Goal: Task Accomplishment & Management: Use online tool/utility

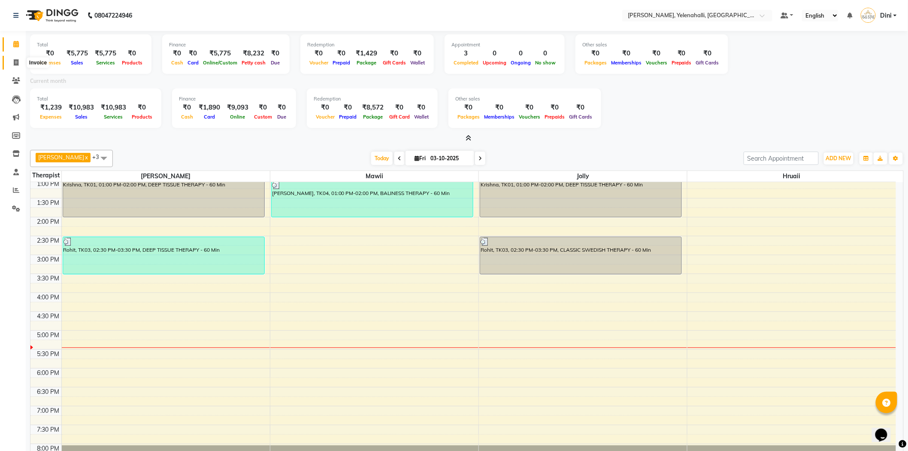
click at [16, 62] on icon at bounding box center [16, 62] width 5 height 6
select select "6121"
select select "service"
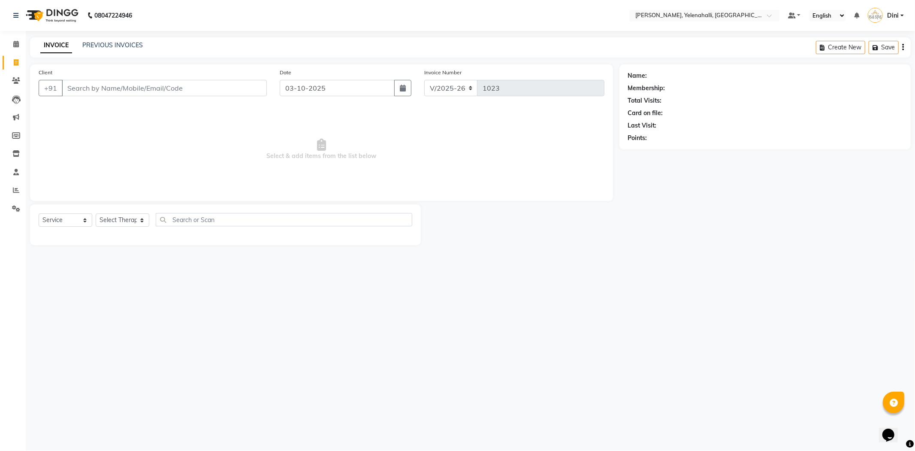
click at [74, 85] on input "Client" at bounding box center [164, 88] width 205 height 16
click at [82, 108] on span "[PERSON_NAME]" at bounding box center [99, 107] width 55 height 9
type input "9480010965"
select select "1: Object"
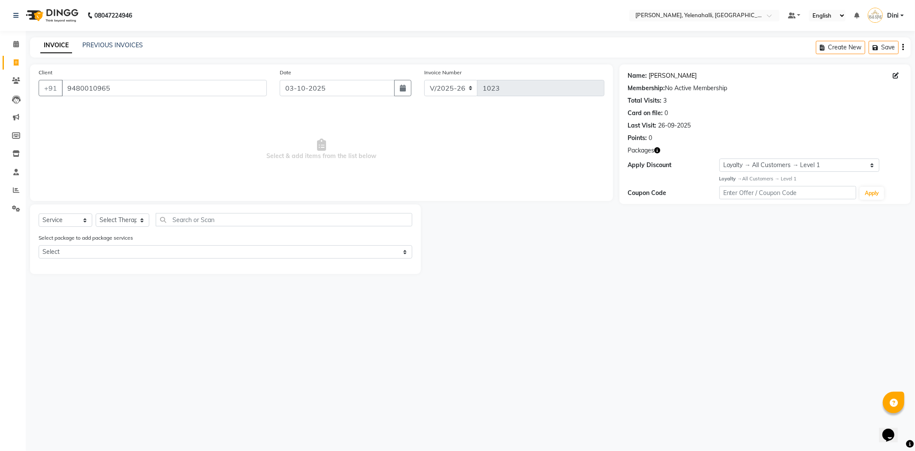
click at [652, 74] on link "[PERSON_NAME]" at bounding box center [673, 75] width 48 height 9
click at [127, 218] on select "Select Therapist Admin Dini Eli Hruaii Jolly Kyrie Linda Mawii Mr.Mohit Mr. Sur…" at bounding box center [123, 219] width 54 height 13
select select "93635"
click at [96, 214] on select "Select Therapist Admin Dini Eli Hruaii Jolly Kyrie Linda Mawii Mr.Mohit Mr. Sur…" at bounding box center [123, 219] width 54 height 13
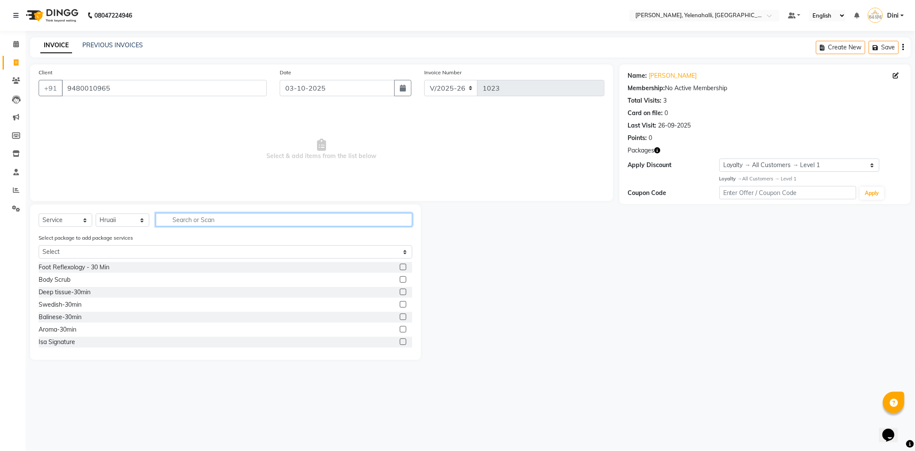
click at [178, 220] on input "text" at bounding box center [284, 219] width 257 height 13
type input "t"
type input "tra"
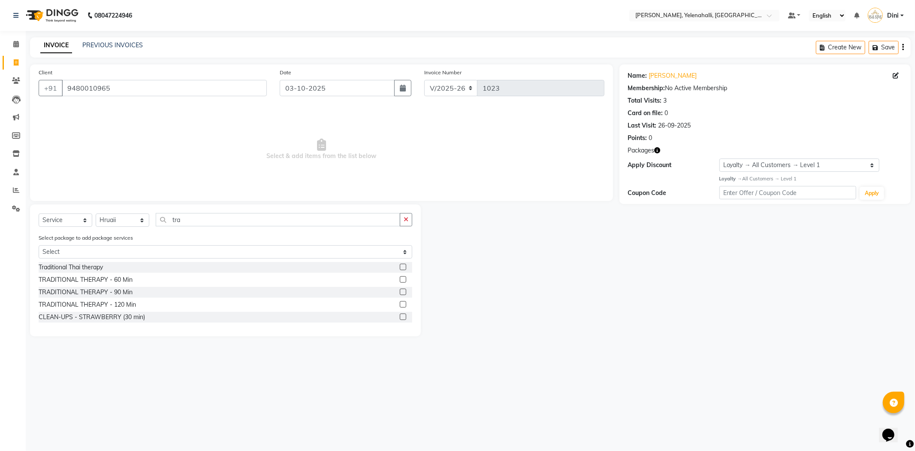
click at [401, 277] on label at bounding box center [403, 279] width 6 height 6
click at [401, 277] on input "checkbox" at bounding box center [403, 280] width 6 height 6
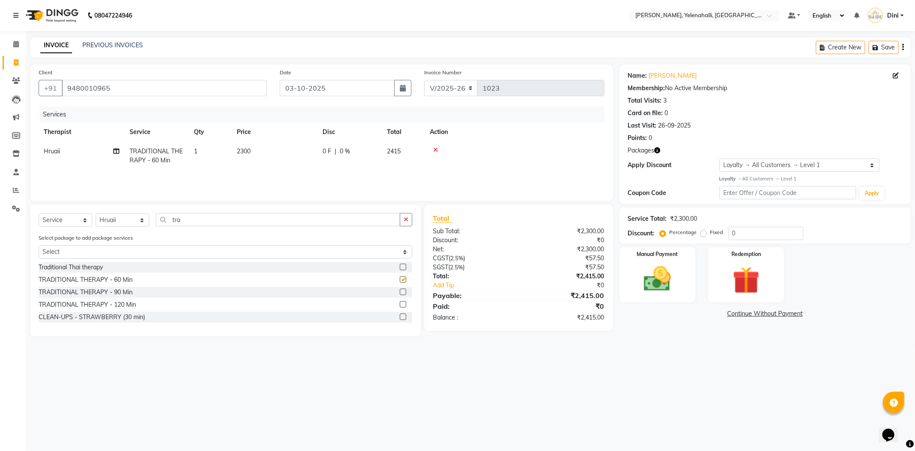
checkbox input "false"
click at [743, 272] on img at bounding box center [746, 280] width 46 height 35
click at [717, 312] on span "Package 1" at bounding box center [723, 314] width 30 height 10
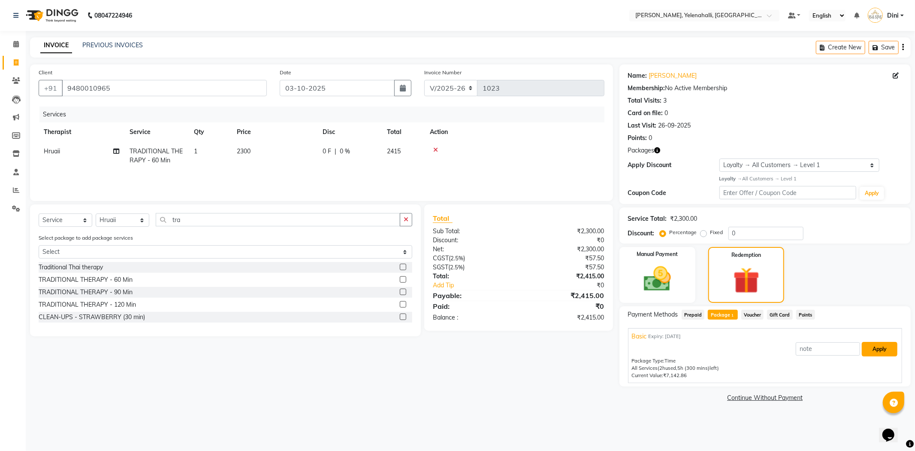
click at [880, 346] on button "Apply" at bounding box center [880, 349] width 36 height 15
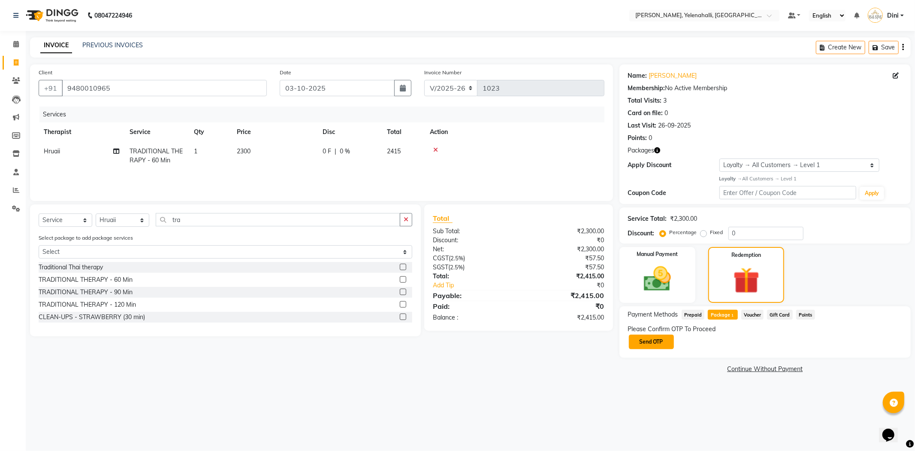
click at [664, 337] on button "Send OTP" at bounding box center [651, 341] width 45 height 15
click at [644, 342] on input "text" at bounding box center [671, 341] width 86 height 13
type input "9551"
click at [733, 341] on button "Confirm OTP" at bounding box center [741, 341] width 52 height 15
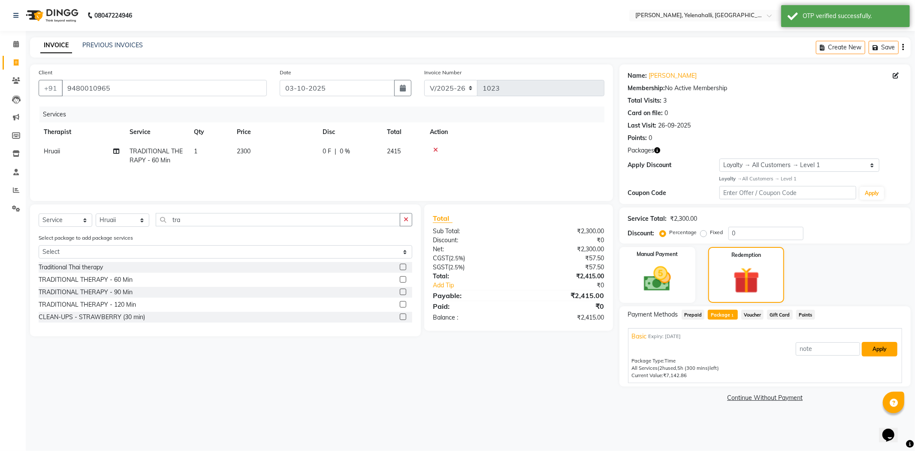
click at [879, 349] on button "Apply" at bounding box center [880, 349] width 36 height 15
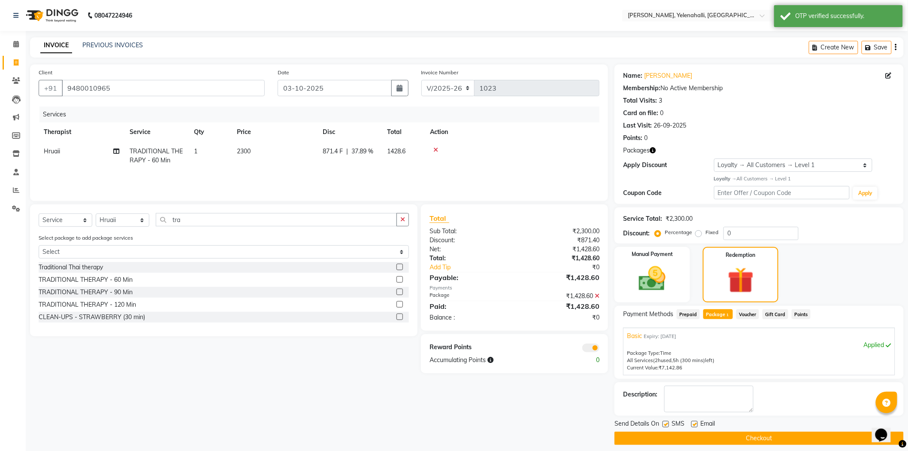
click at [801, 433] on button "Checkout" at bounding box center [758, 437] width 289 height 13
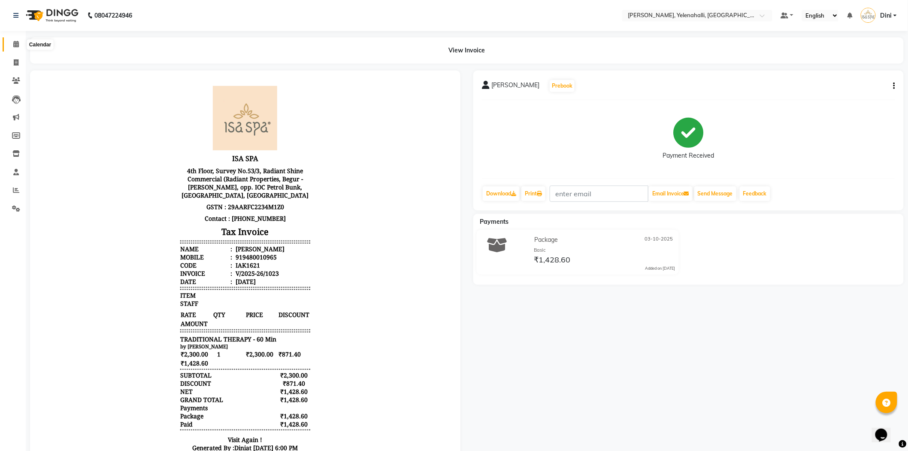
click at [14, 42] on icon at bounding box center [16, 44] width 6 height 6
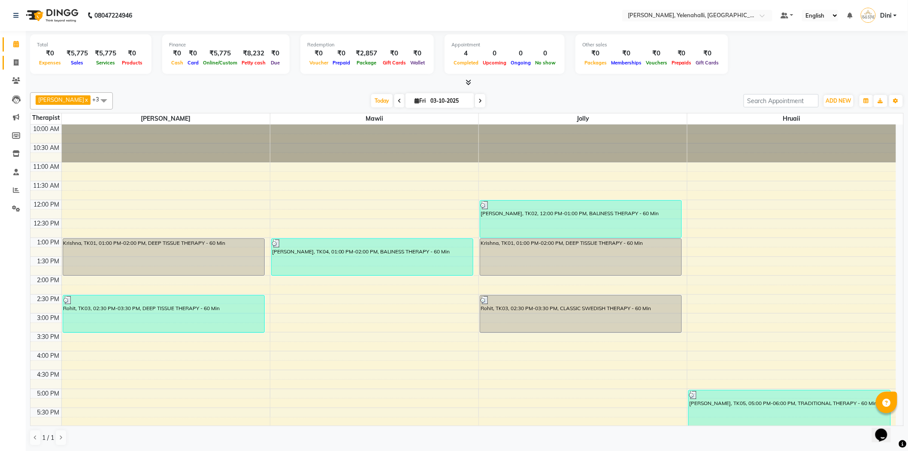
click at [11, 57] on link "Invoice" at bounding box center [13, 63] width 21 height 14
select select "service"
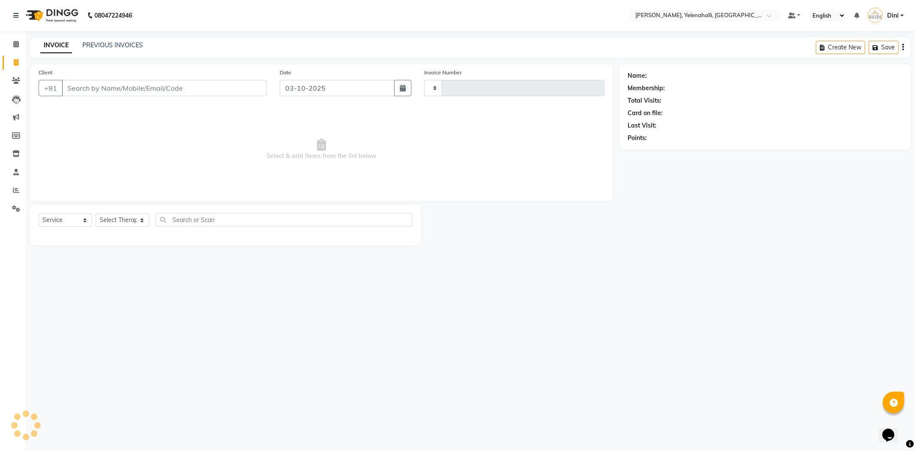
type input "1024"
select select "6121"
click at [117, 45] on link "PREVIOUS INVOICES" at bounding box center [112, 45] width 60 height 8
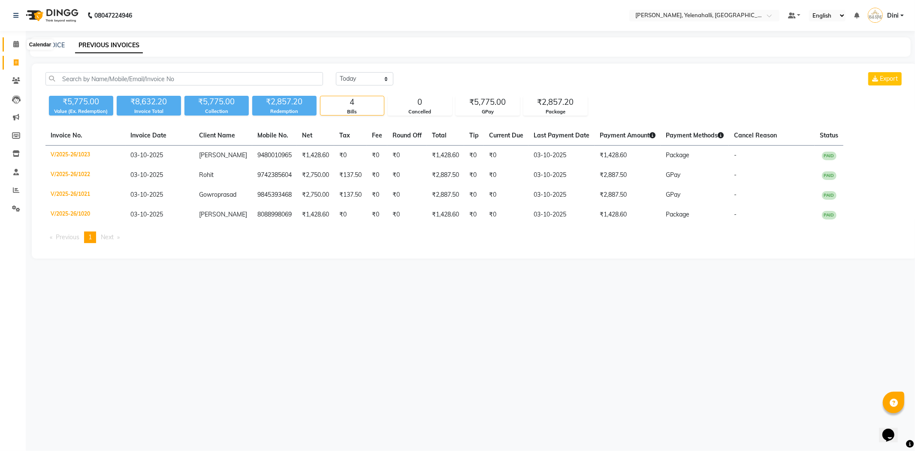
click at [18, 40] on span at bounding box center [16, 44] width 15 height 10
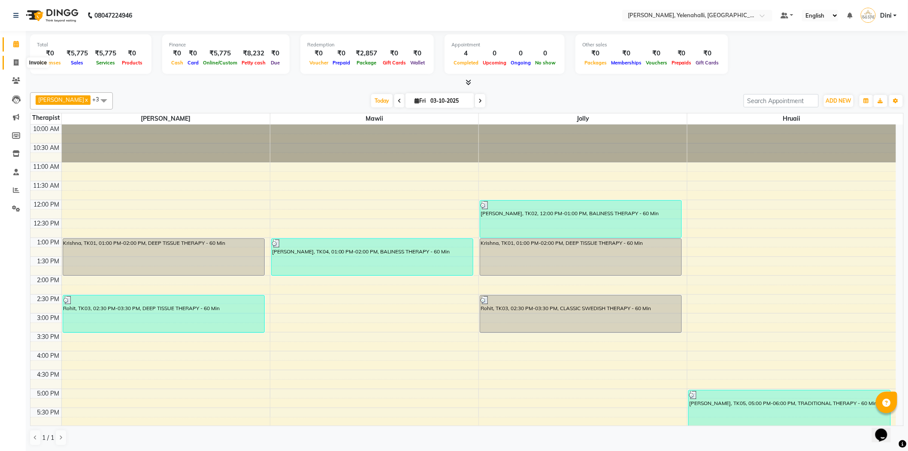
click at [14, 60] on icon at bounding box center [16, 62] width 5 height 6
select select "service"
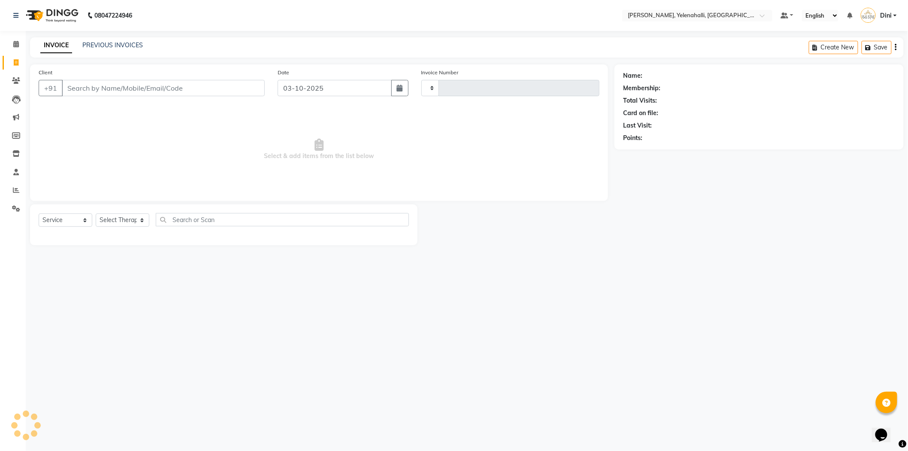
type input "1024"
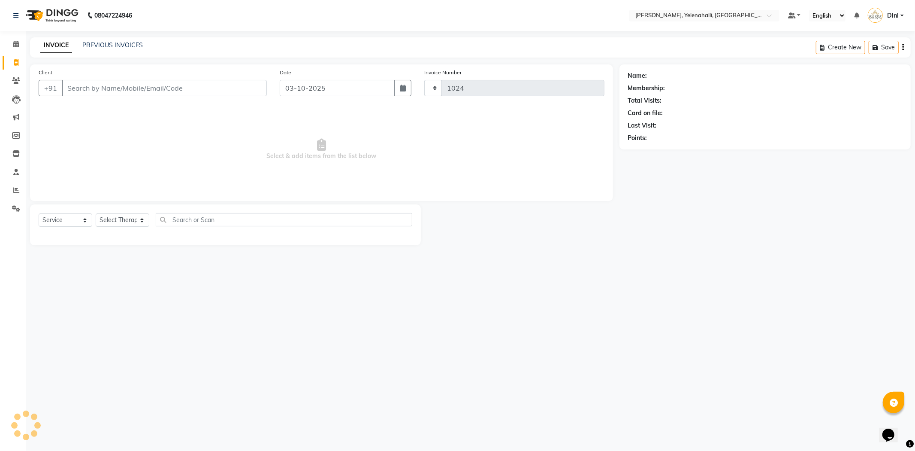
select select "6121"
click at [126, 44] on link "PREVIOUS INVOICES" at bounding box center [112, 45] width 60 height 8
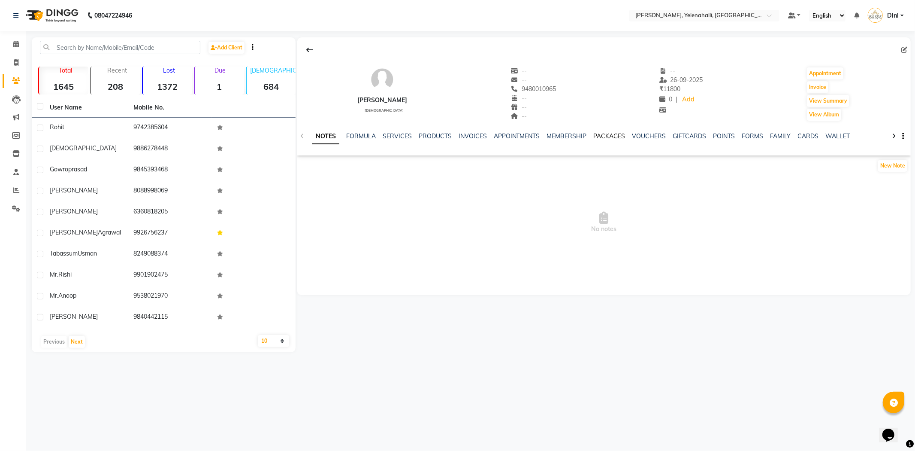
click at [611, 139] on link "PACKAGES" at bounding box center [610, 136] width 32 height 8
